Goal: Use online tool/utility: Utilize a website feature to perform a specific function

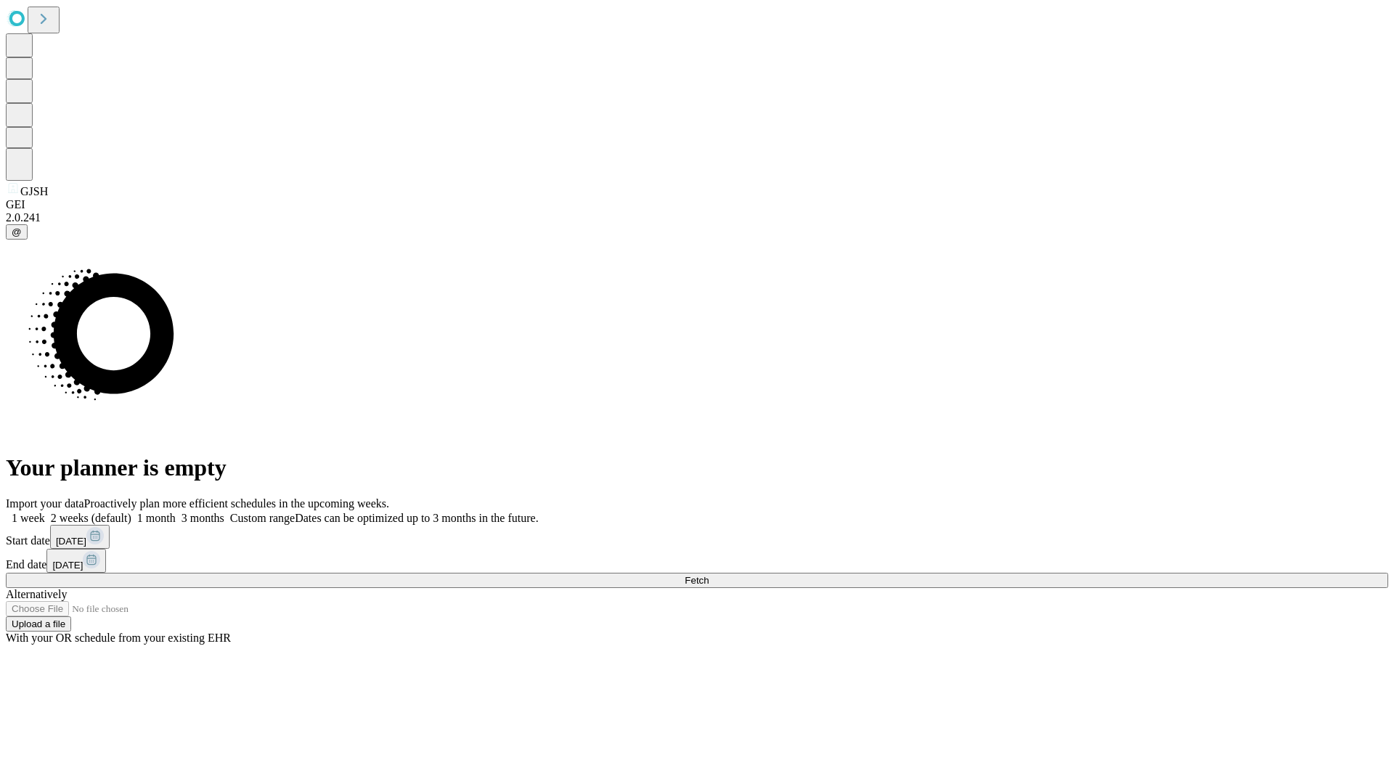
click at [708, 575] on span "Fetch" at bounding box center [696, 580] width 24 height 11
